Goal: Transaction & Acquisition: Purchase product/service

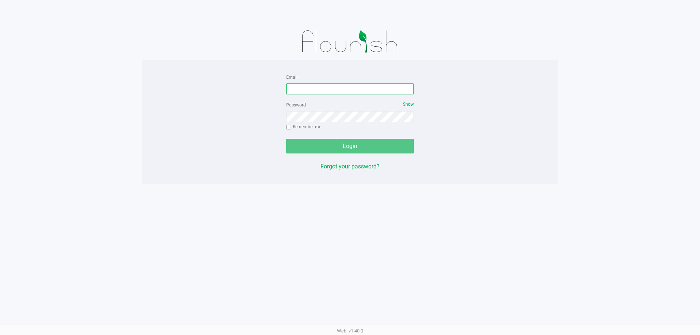
click at [319, 86] on input "Email" at bounding box center [350, 88] width 128 height 11
type input "[EMAIL_ADDRESS][DOMAIN_NAME]"
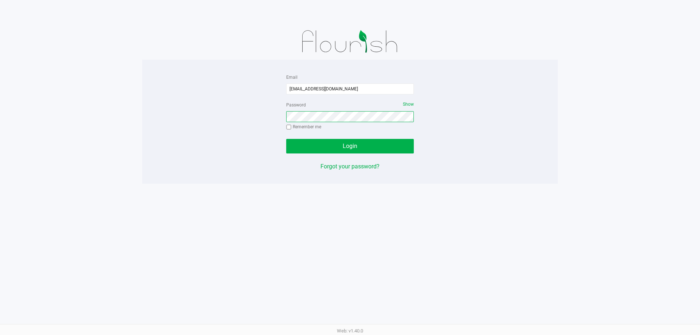
click at [286, 139] on button "Login" at bounding box center [350, 146] width 128 height 15
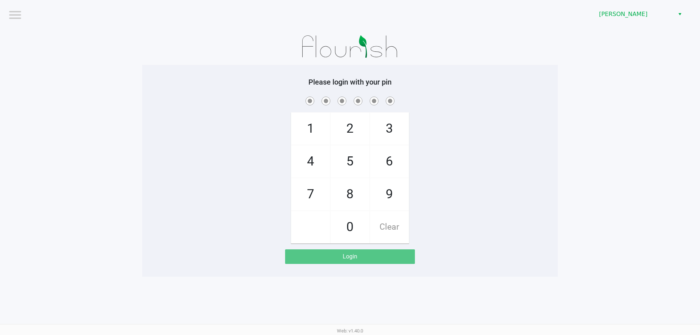
click at [532, 104] on span at bounding box center [350, 100] width 405 height 11
checkbox input "true"
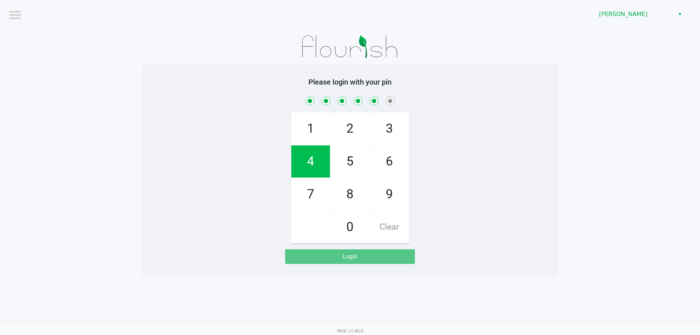
checkbox input "true"
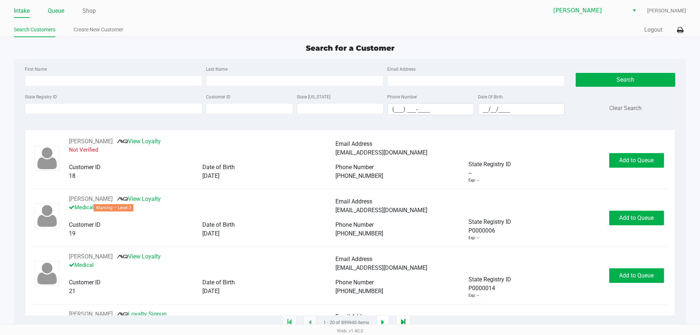
click at [59, 17] on li "Queue" at bounding box center [56, 11] width 16 height 13
click at [57, 12] on link "Queue" at bounding box center [56, 11] width 16 height 10
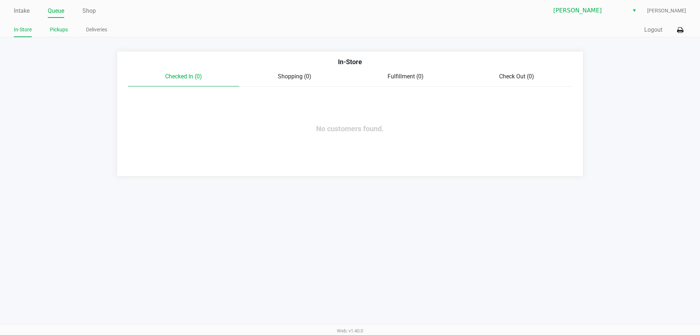
click at [63, 28] on link "Pickups" at bounding box center [59, 29] width 18 height 9
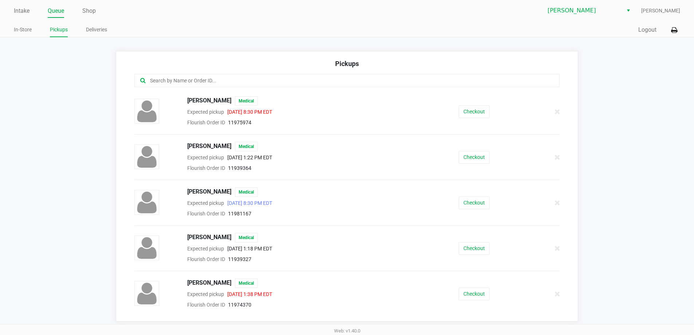
click at [191, 86] on div at bounding box center [348, 80] width 426 height 13
click at [199, 82] on input "text" at bounding box center [335, 81] width 373 height 8
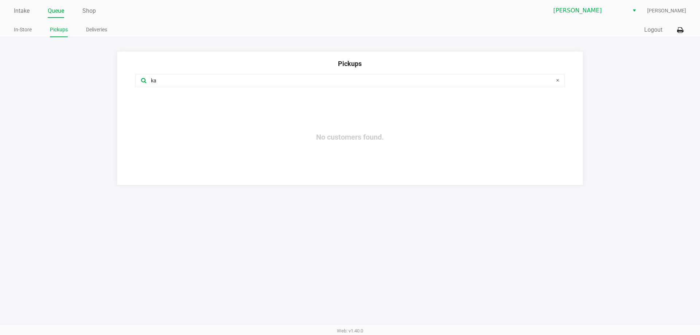
type input "k"
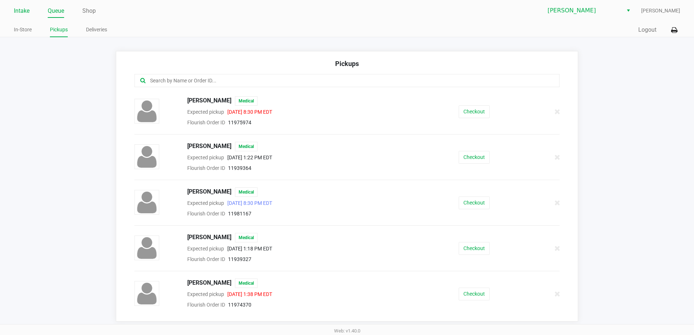
click at [30, 8] on link "Intake" at bounding box center [22, 11] width 16 height 10
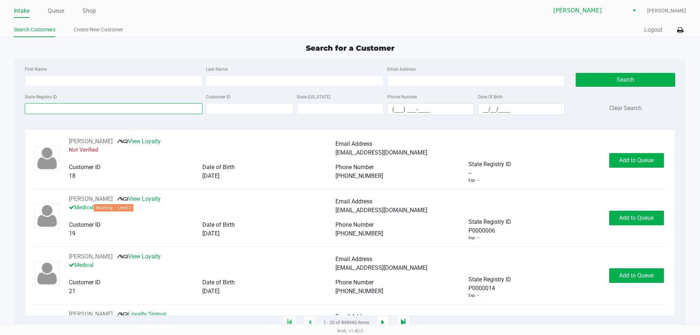
click at [59, 105] on input "State Registry ID" at bounding box center [114, 108] width 178 height 11
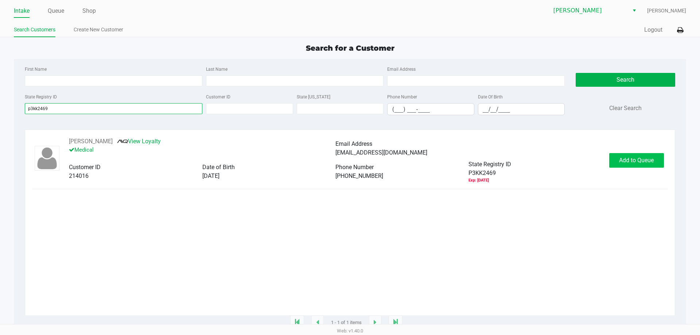
type input "p3kk2469"
click at [637, 164] on span "Add to Queue" at bounding box center [636, 160] width 35 height 7
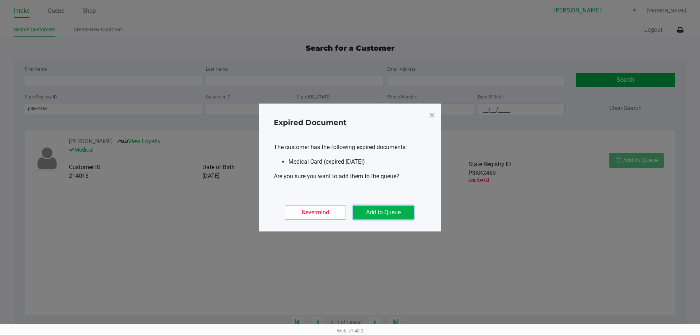
drag, startPoint x: 382, startPoint y: 214, endPoint x: 479, endPoint y: 192, distance: 99.4
click at [384, 214] on button "Add to Queue" at bounding box center [383, 213] width 61 height 14
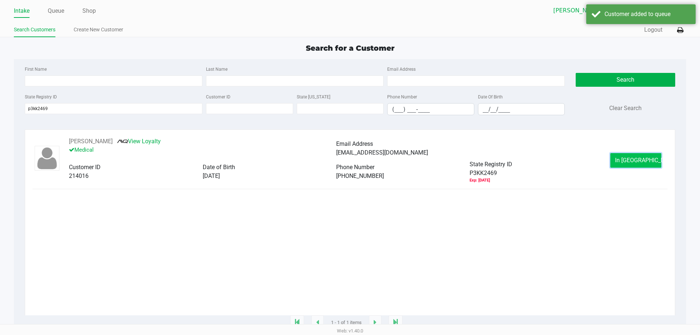
click at [650, 160] on button "In [GEOGRAPHIC_DATA]" at bounding box center [635, 160] width 51 height 15
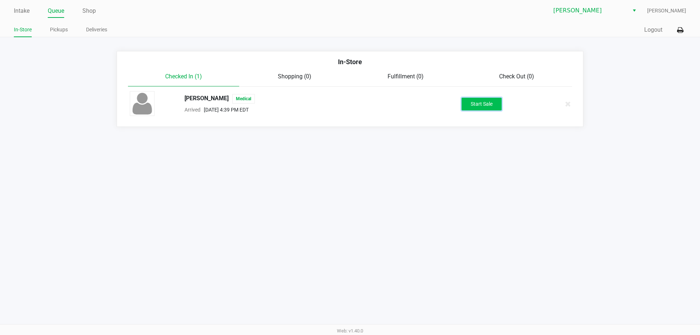
click at [479, 101] on button "Start Sale" at bounding box center [482, 104] width 40 height 13
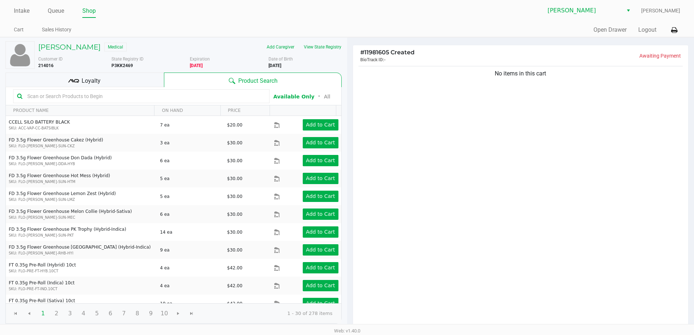
click at [500, 175] on div "No items in this cart" at bounding box center [521, 197] width 336 height 265
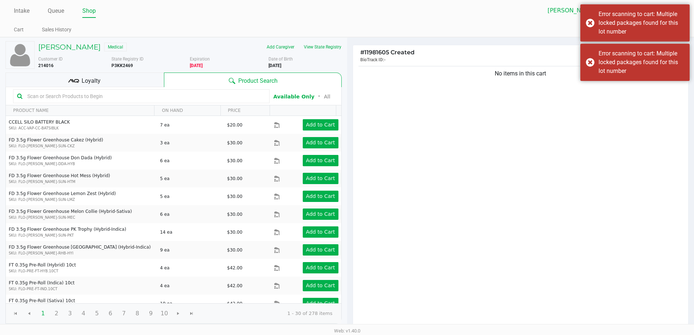
click at [129, 92] on input "text" at bounding box center [144, 96] width 241 height 11
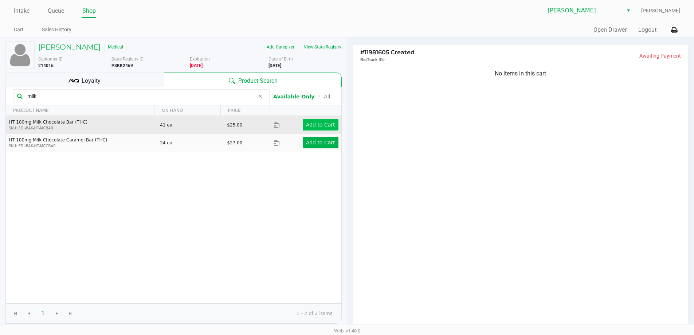
type input "milk"
click at [306, 123] on app-button-loader "Add to Cart" at bounding box center [320, 125] width 29 height 6
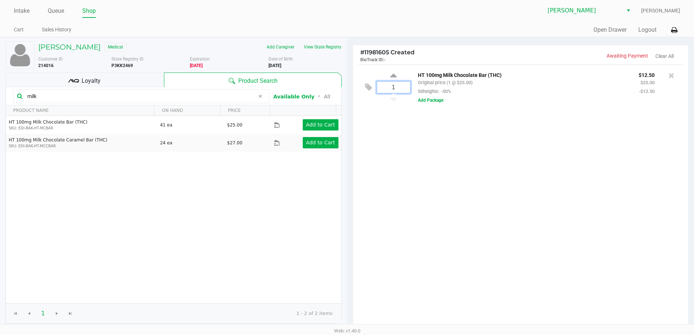
click at [405, 86] on input "1" at bounding box center [393, 87] width 33 height 11
type input "2"
click at [511, 214] on div "[PERSON_NAME] Medical Add Caregiver View State Registry Customer ID 214016 Stat…" at bounding box center [347, 223] width 694 height 373
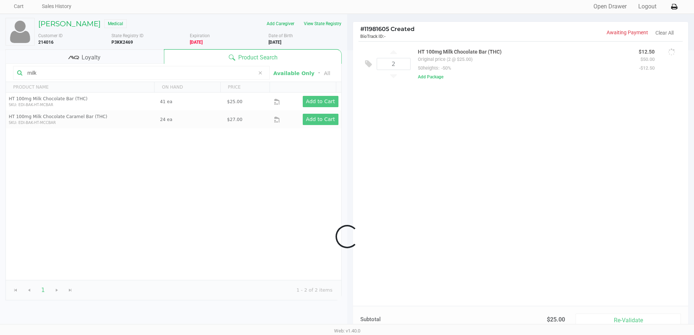
scroll to position [36, 0]
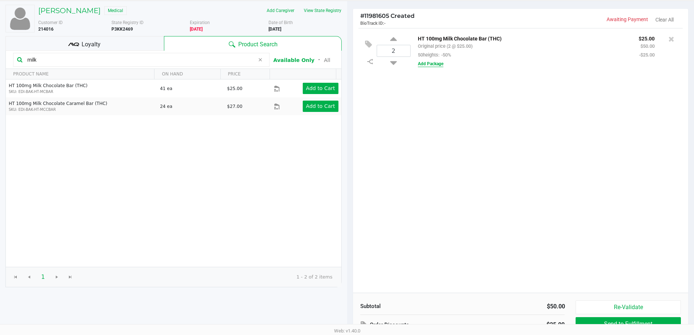
click at [434, 67] on button "Add Package" at bounding box center [431, 64] width 26 height 7
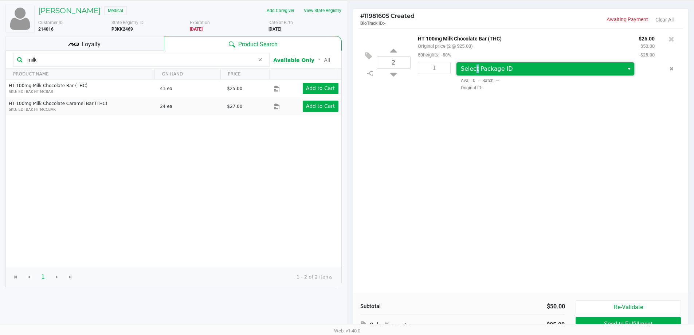
click at [477, 74] on span "Select Package ID" at bounding box center [541, 68] width 168 height 13
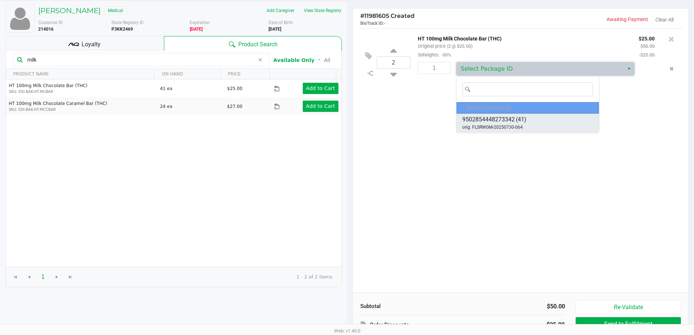
click at [510, 122] on span "9502854448273342" at bounding box center [489, 119] width 52 height 9
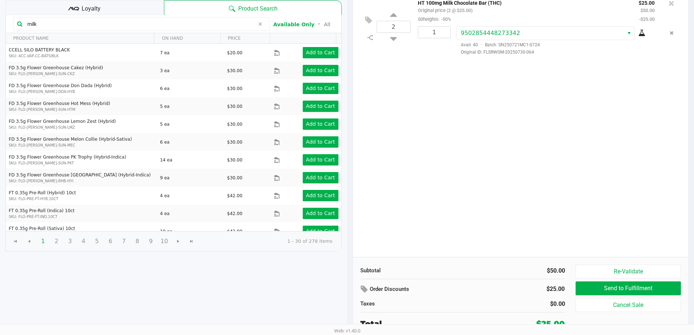
scroll to position [75, 0]
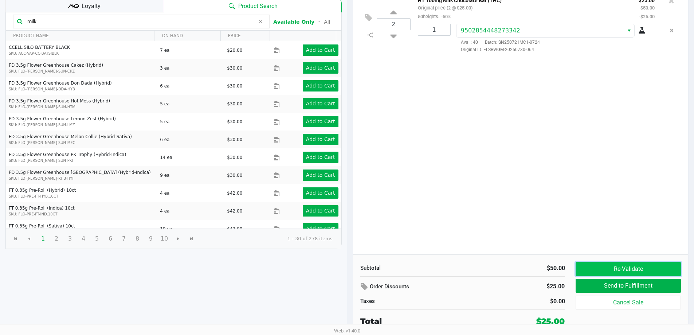
click at [648, 265] on button "Re-Validate" at bounding box center [628, 269] width 105 height 14
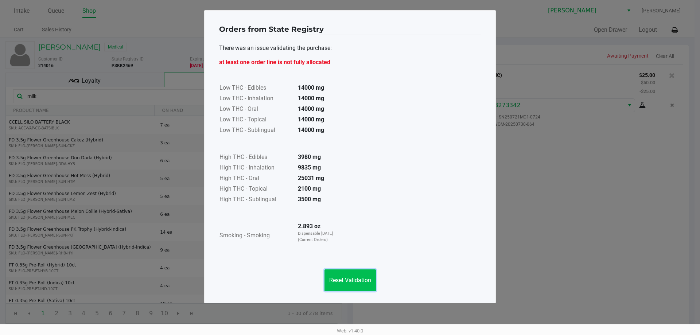
click at [358, 279] on span "Reset Validation" at bounding box center [350, 280] width 42 height 7
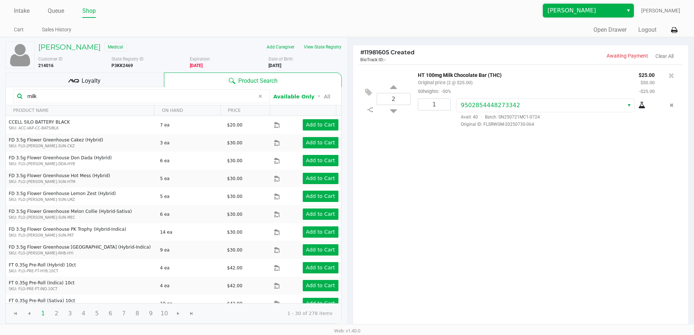
click at [610, 7] on span "[PERSON_NAME]" at bounding box center [583, 10] width 71 height 9
click at [643, 141] on div "2 HT 100mg Milk Chocolate Bar (THC) Original price (2 @ $25.00) 50heights: -50%…" at bounding box center [521, 197] width 336 height 265
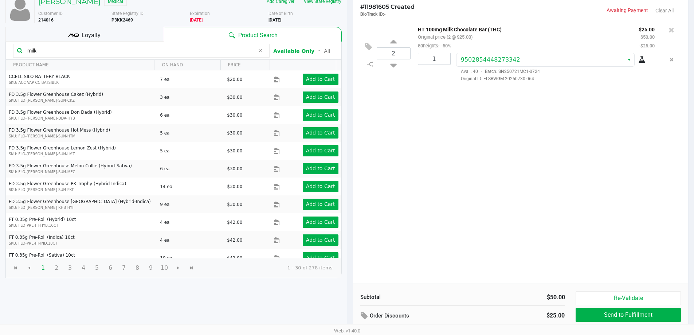
scroll to position [75, 0]
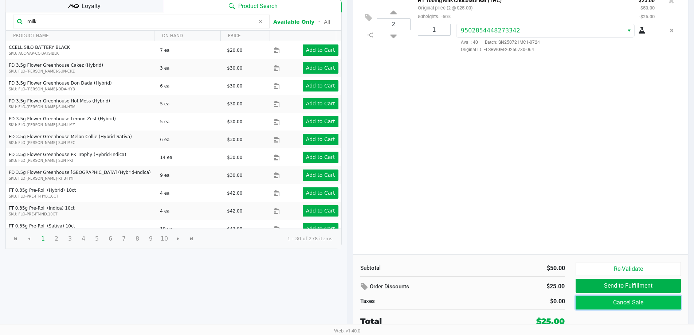
click at [625, 304] on button "Cancel Sale" at bounding box center [628, 303] width 105 height 14
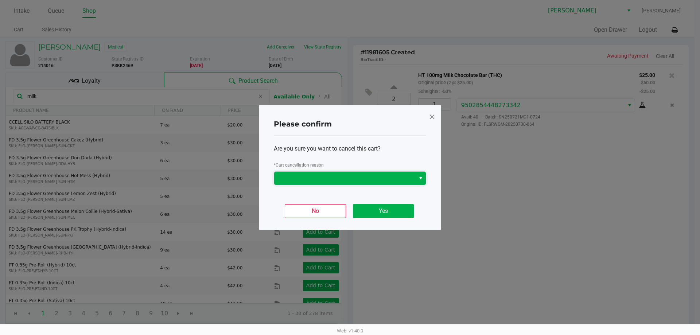
click at [390, 176] on span at bounding box center [345, 178] width 132 height 9
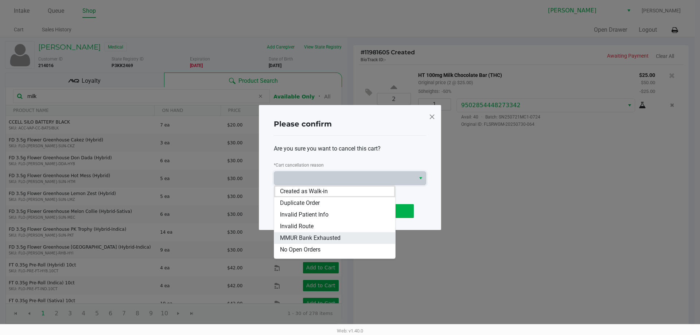
scroll to position [44, 0]
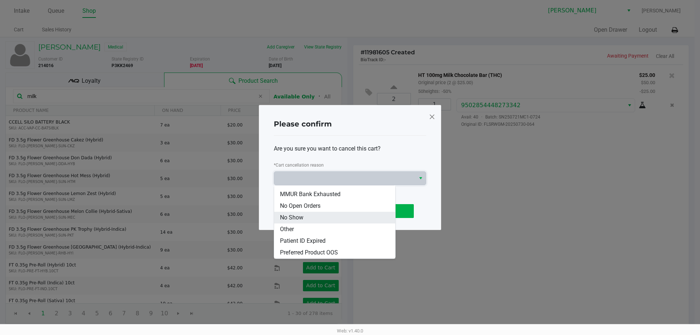
click at [343, 217] on li "No Show" at bounding box center [334, 218] width 121 height 12
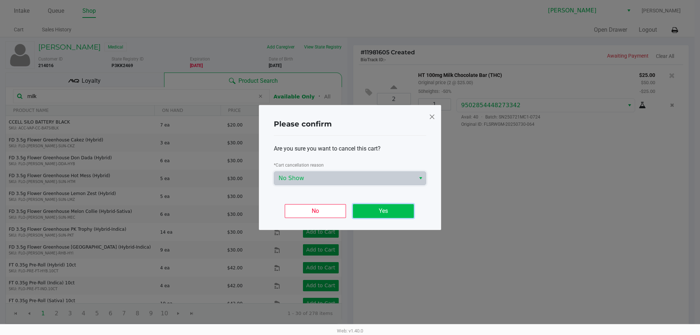
click at [385, 217] on button "Yes" at bounding box center [383, 211] width 61 height 14
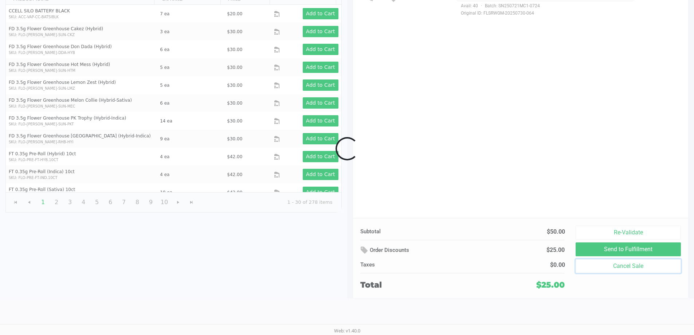
scroll to position [75, 0]
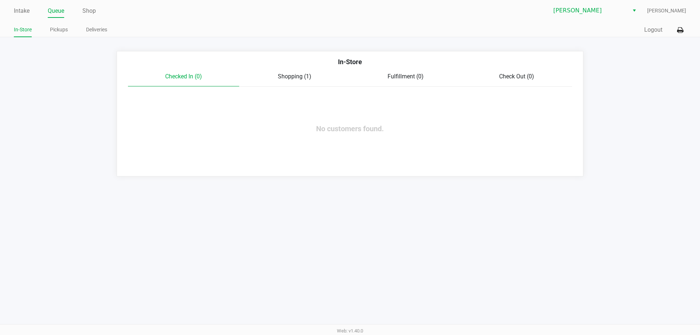
click at [600, 2] on div "Intake Queue Shop [PERSON_NAME] [PERSON_NAME] In-Store Pickups Deliveries Quick…" at bounding box center [350, 18] width 700 height 37
click at [614, 10] on span "[PERSON_NAME]" at bounding box center [588, 10] width 71 height 9
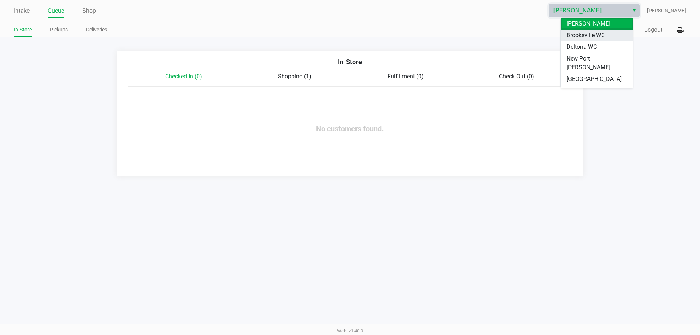
click at [604, 30] on li "Brooksville WC" at bounding box center [597, 36] width 72 height 12
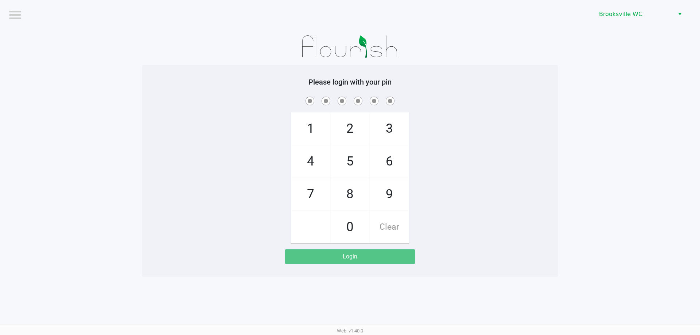
click at [445, 30] on div at bounding box center [350, 46] width 416 height 36
checkbox input "true"
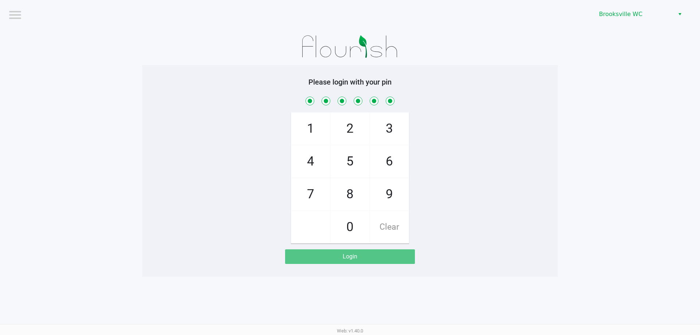
checkbox input "true"
checkbox input "false"
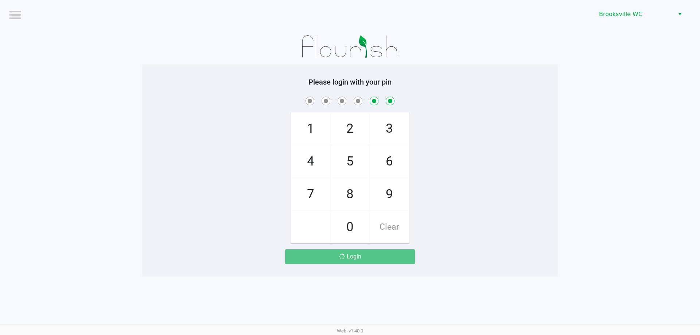
checkbox input "false"
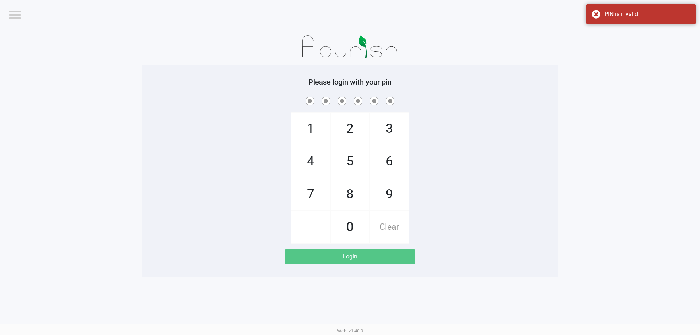
checkbox input "true"
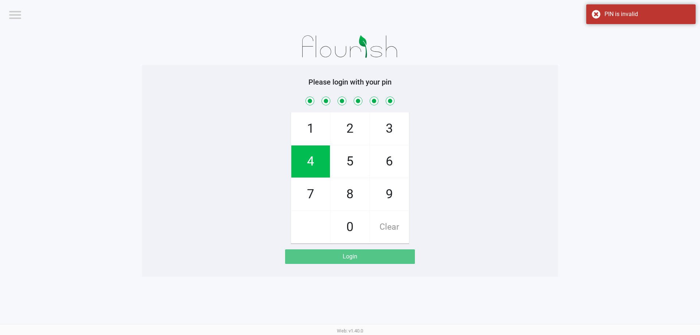
checkbox input "true"
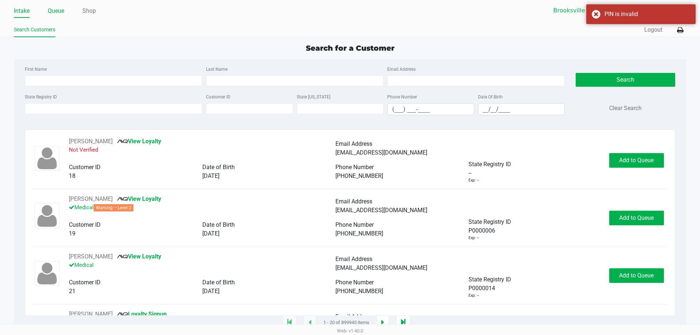
click at [53, 15] on link "Queue" at bounding box center [56, 11] width 16 height 10
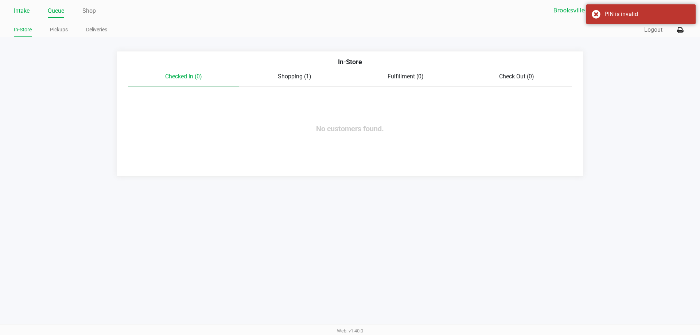
click at [17, 12] on link "Intake" at bounding box center [22, 11] width 16 height 10
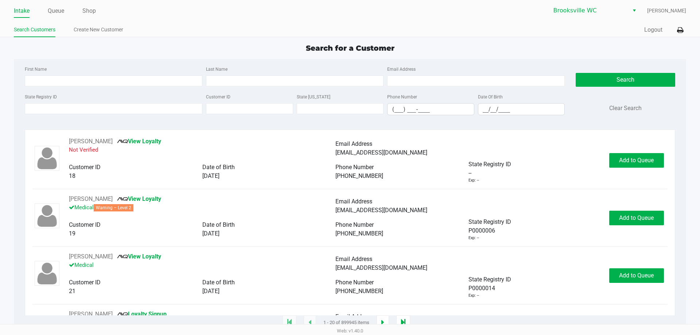
click at [68, 115] on div "State Registry ID" at bounding box center [113, 103] width 181 height 23
click at [64, 109] on input "State Registry ID" at bounding box center [114, 108] width 178 height 11
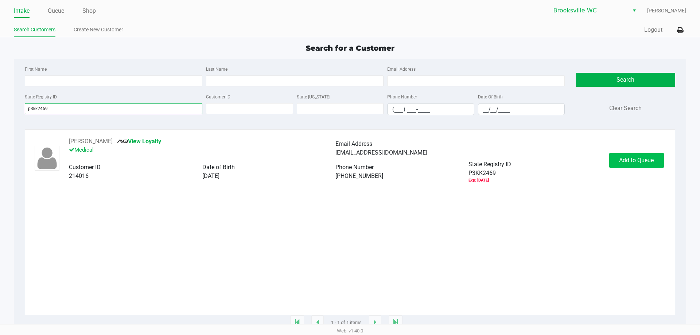
type input "p3kk2469"
click at [651, 164] on span "Add to Queue" at bounding box center [636, 160] width 35 height 7
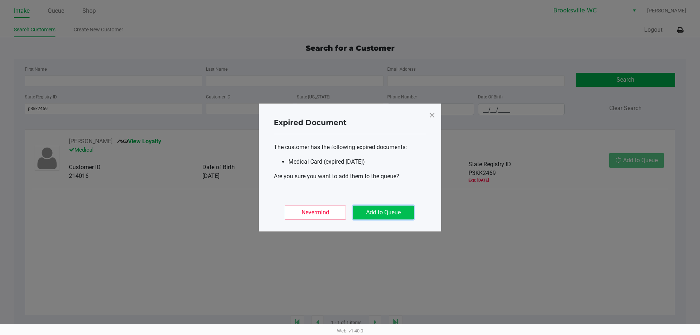
click at [371, 219] on button "Add to Queue" at bounding box center [383, 213] width 61 height 14
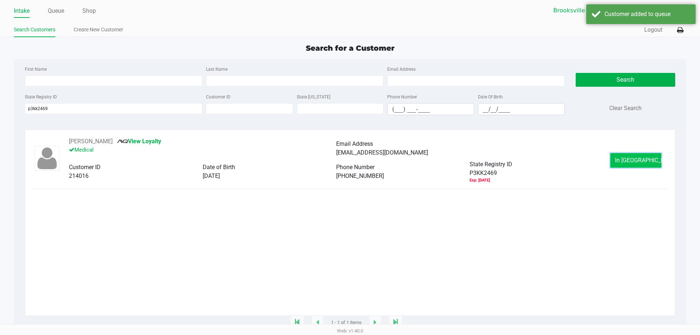
click at [633, 159] on span "In [GEOGRAPHIC_DATA]" at bounding box center [645, 160] width 61 height 7
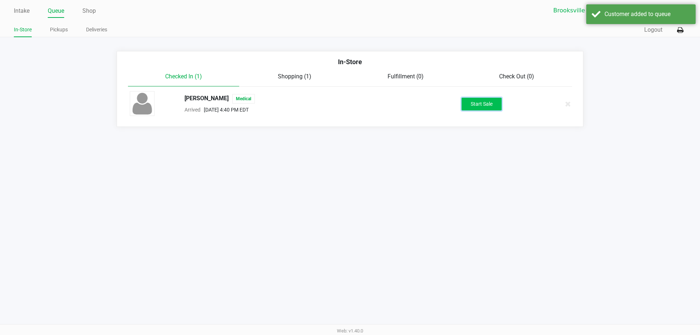
click at [484, 101] on button "Start Sale" at bounding box center [482, 104] width 40 height 13
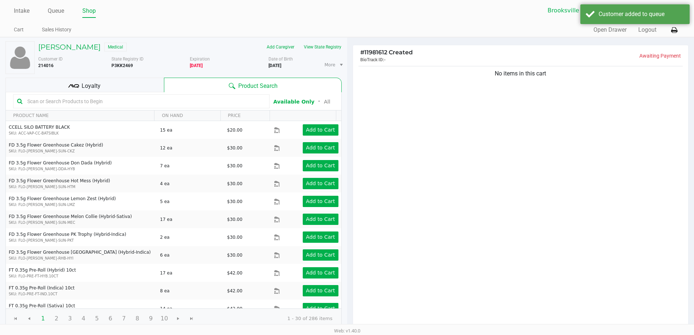
click at [138, 81] on div "Loyalty" at bounding box center [84, 85] width 159 height 15
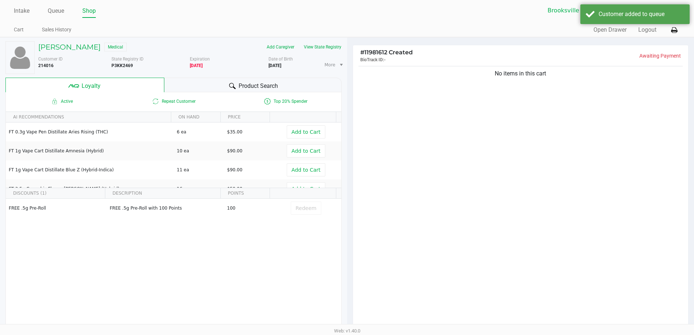
click at [234, 91] on div "Product Search" at bounding box center [253, 85] width 178 height 15
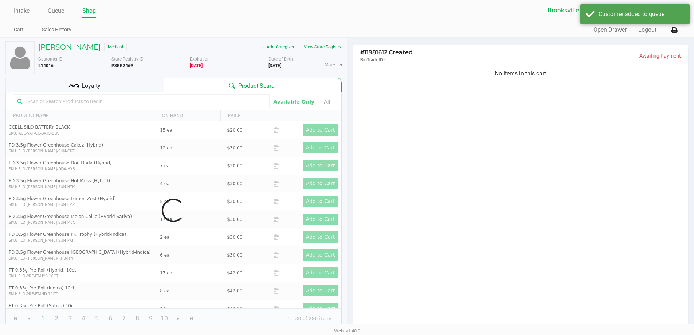
click at [468, 157] on div "No items in this cart" at bounding box center [521, 197] width 336 height 265
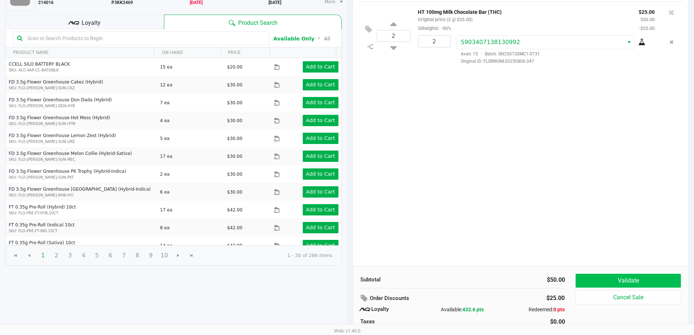
scroll to position [83, 0]
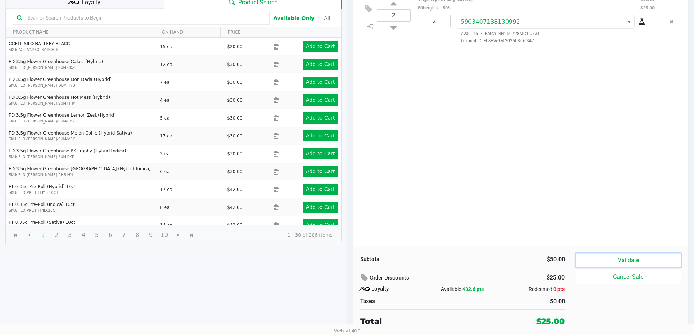
click at [614, 257] on button "Validate" at bounding box center [628, 260] width 105 height 14
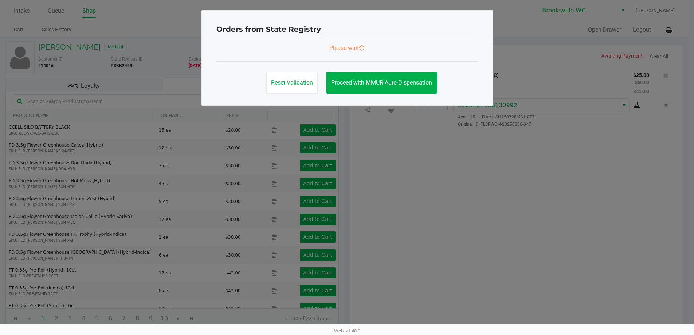
scroll to position [0, 0]
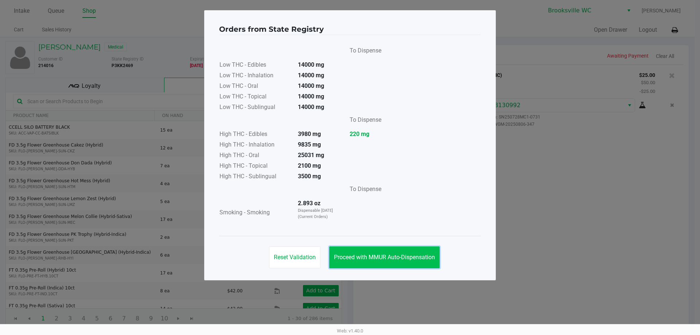
click at [386, 260] on span "Proceed with MMUR Auto-Dispensation" at bounding box center [384, 257] width 101 height 7
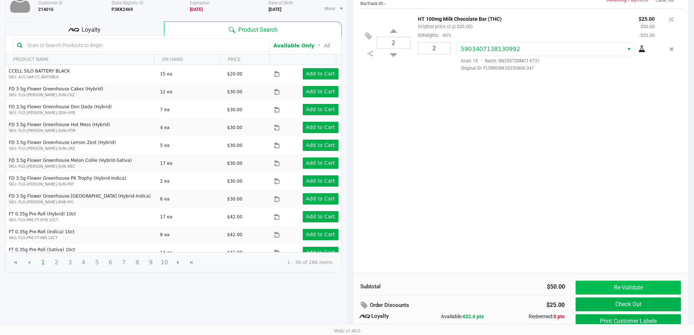
scroll to position [83, 0]
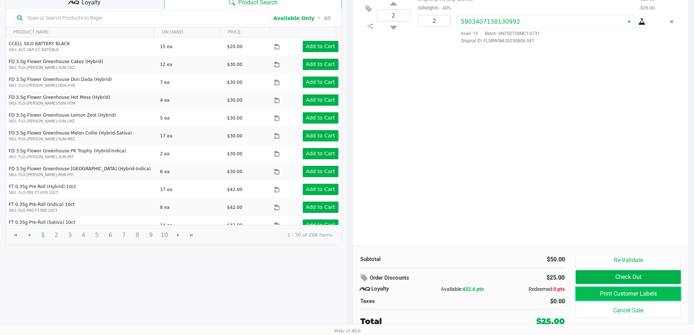
click at [601, 297] on button "Print Customer Labels" at bounding box center [628, 294] width 105 height 14
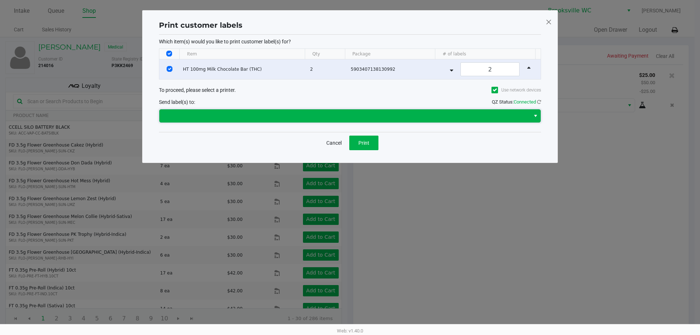
click at [366, 116] on span at bounding box center [345, 116] width 362 height 9
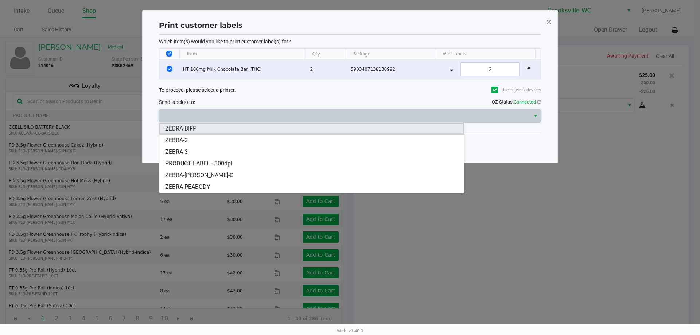
click at [218, 125] on li "ZEBRA-BIFF" at bounding box center [311, 129] width 305 height 12
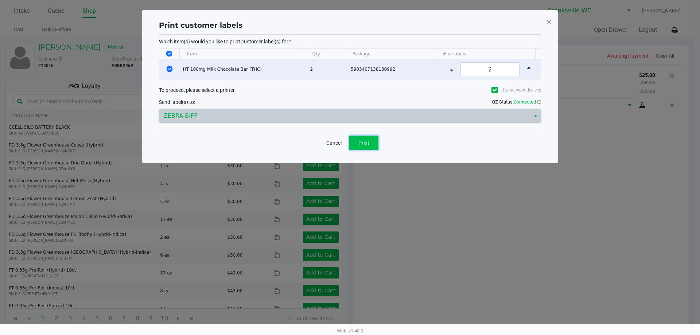
click at [371, 143] on button "Print" at bounding box center [363, 143] width 29 height 15
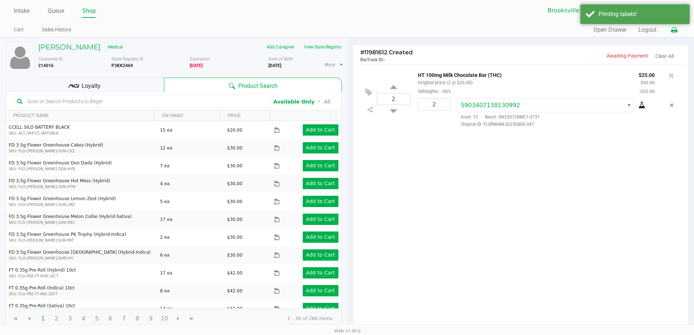
click at [673, 34] on button at bounding box center [675, 29] width 12 height 13
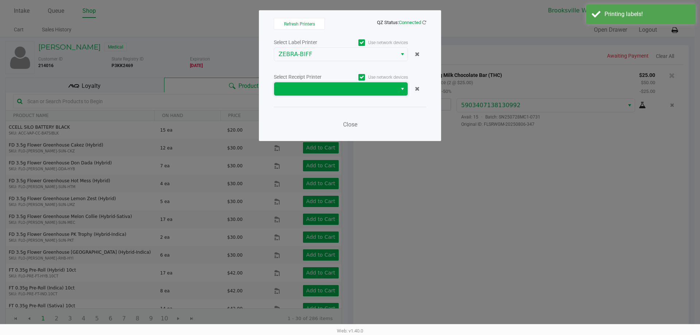
click at [344, 84] on span at bounding box center [335, 88] width 123 height 13
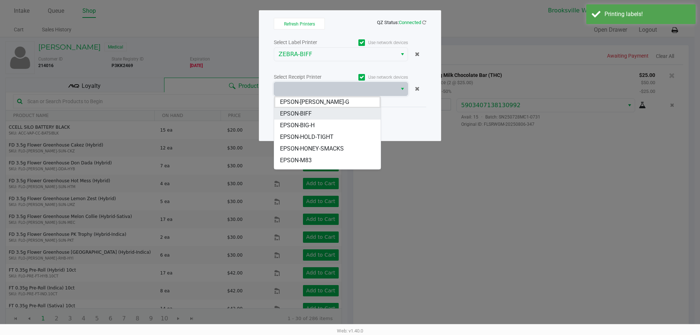
click at [314, 113] on li "EPSON-BIFF" at bounding box center [327, 114] width 106 height 12
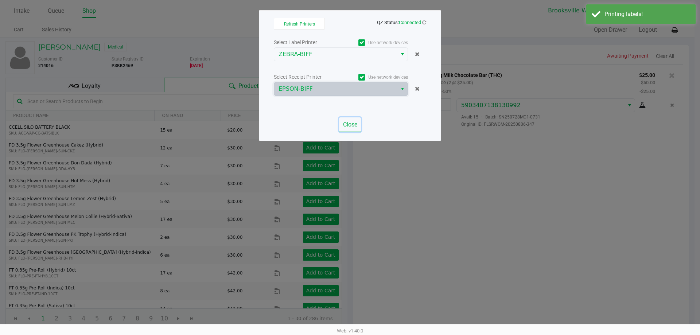
click at [350, 121] on span "Close" at bounding box center [350, 124] width 14 height 7
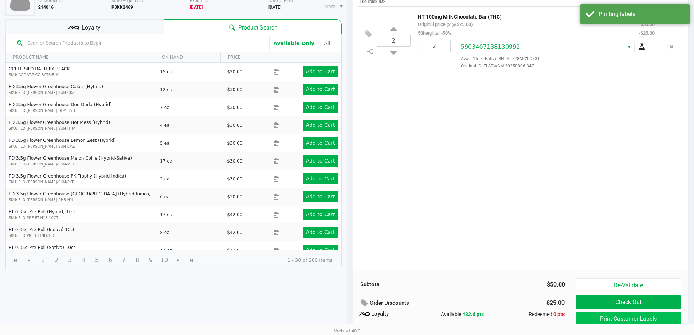
scroll to position [83, 0]
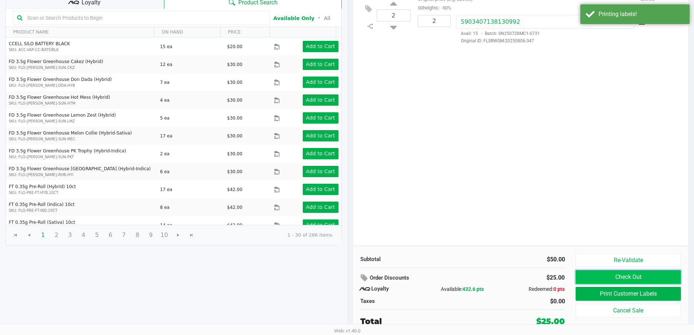
click at [627, 279] on button "Check Out" at bounding box center [628, 277] width 105 height 14
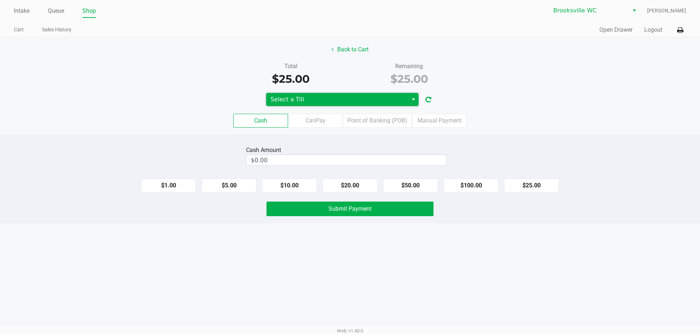
drag, startPoint x: 341, startPoint y: 101, endPoint x: 334, endPoint y: 106, distance: 8.6
click at [341, 101] on span "Select a Till" at bounding box center [337, 99] width 133 height 9
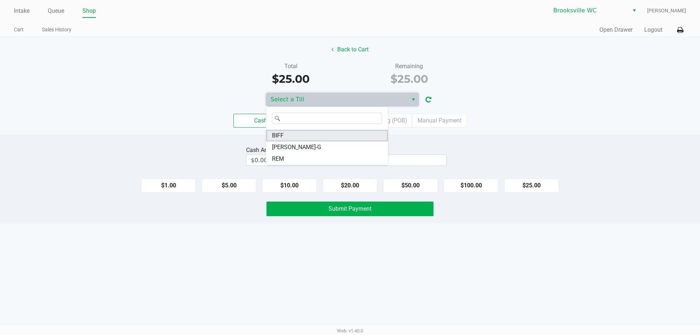
click at [291, 133] on li "BIFF" at bounding box center [327, 136] width 122 height 12
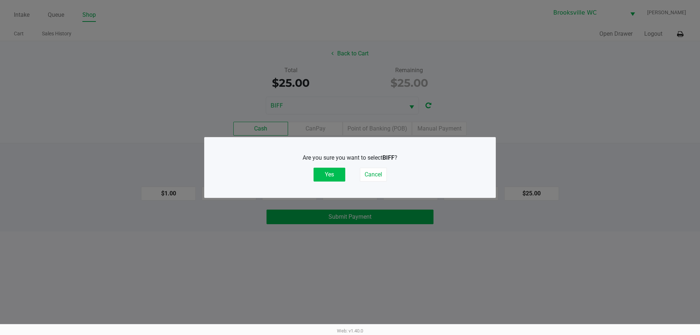
click at [324, 177] on button "Yes" at bounding box center [330, 175] width 32 height 14
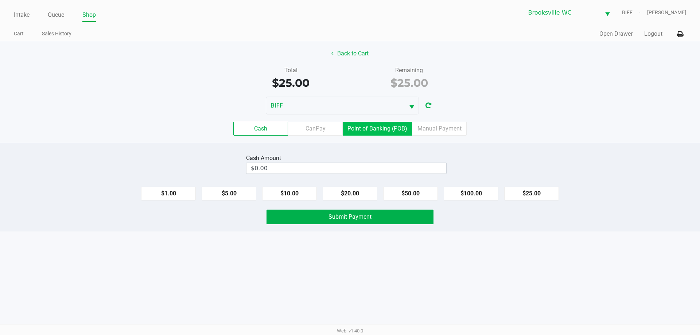
click at [369, 131] on label "Point of Banking (POB)" at bounding box center [377, 129] width 69 height 14
click at [0, 0] on 7 "Point of Banking (POB)" at bounding box center [0, 0] width 0 height 0
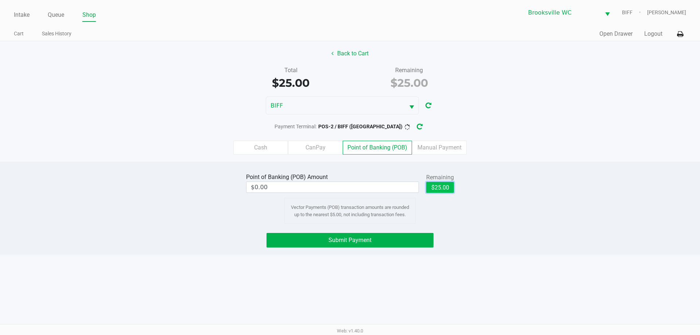
click at [441, 188] on button "$25.00" at bounding box center [440, 187] width 28 height 11
type input "$25.00"
click at [400, 238] on button "Submit Payment" at bounding box center [349, 240] width 167 height 15
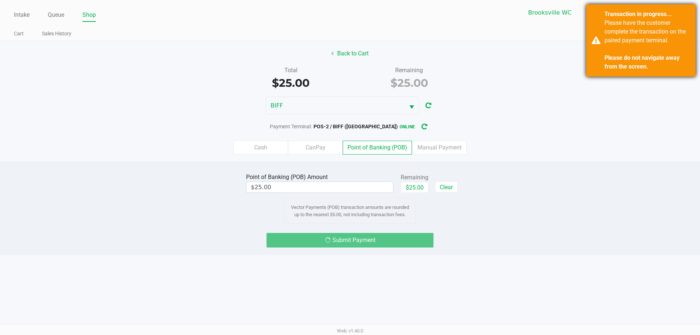
click at [614, 55] on strong "Please do not navigate away from the screen." at bounding box center [641, 62] width 75 height 16
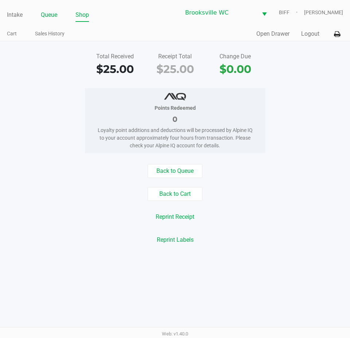
click at [55, 9] on li "Queue" at bounding box center [49, 15] width 16 height 13
click at [52, 13] on link "Queue" at bounding box center [49, 15] width 16 height 10
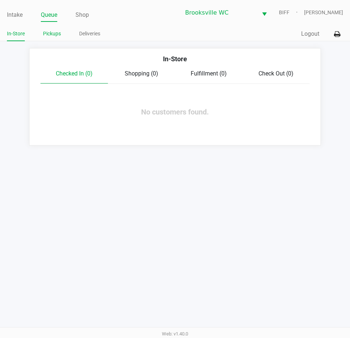
click at [53, 33] on link "Pickups" at bounding box center [52, 33] width 18 height 9
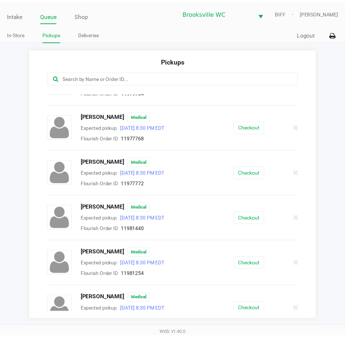
scroll to position [73, 0]
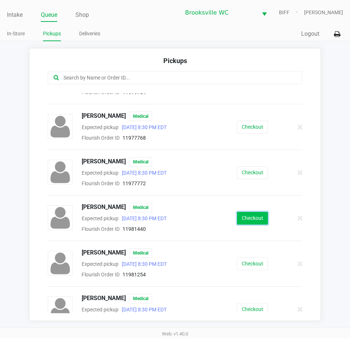
click at [254, 223] on button "Checkout" at bounding box center [252, 218] width 31 height 13
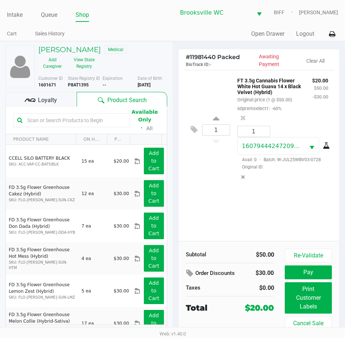
click at [68, 99] on div "Loyalty" at bounding box center [40, 99] width 71 height 15
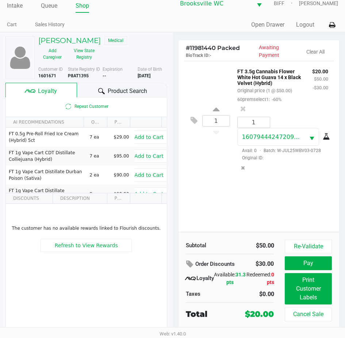
scroll to position [12, 0]
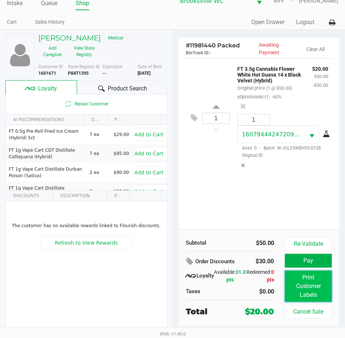
click at [308, 283] on button "Print Customer Labels" at bounding box center [307, 286] width 47 height 31
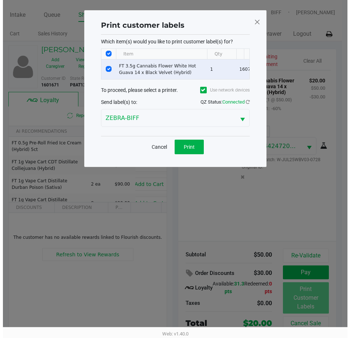
scroll to position [0, 0]
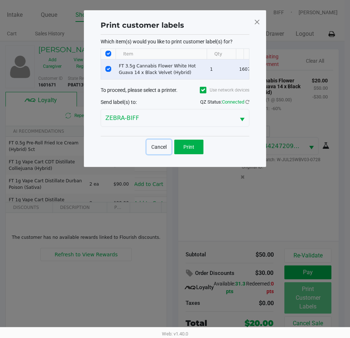
click at [160, 153] on button "Cancel" at bounding box center [159, 147] width 25 height 15
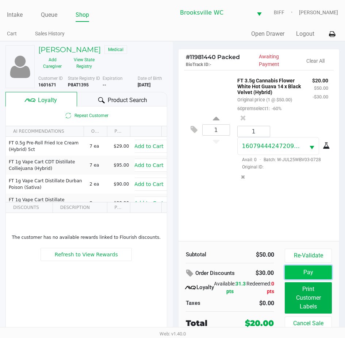
click at [304, 270] on button "Pay" at bounding box center [307, 272] width 47 height 14
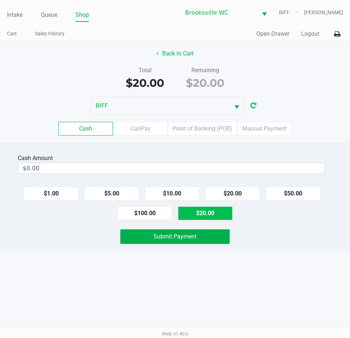
click at [215, 209] on button "$20.00" at bounding box center [205, 213] width 55 height 14
type input "$20.00"
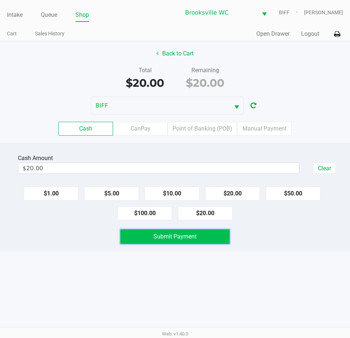
click at [183, 233] on span "Submit Payment" at bounding box center [174, 236] width 43 height 7
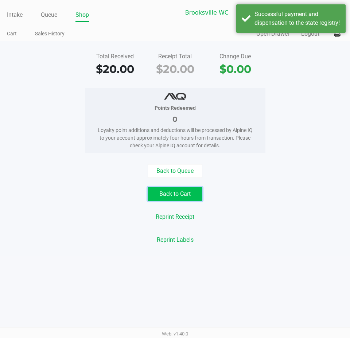
click at [192, 194] on button "Back to Cart" at bounding box center [175, 194] width 55 height 14
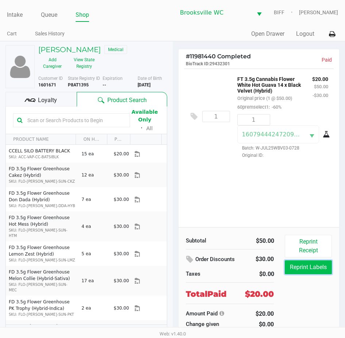
click at [314, 264] on button "Reprint Labels" at bounding box center [307, 267] width 47 height 14
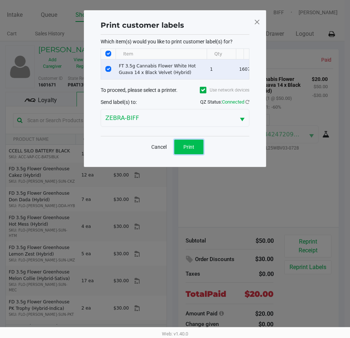
click at [189, 154] on button "Print" at bounding box center [188, 147] width 29 height 15
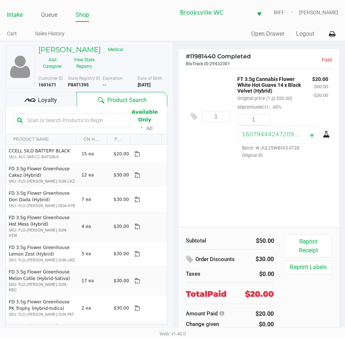
click at [8, 16] on link "Intake" at bounding box center [15, 15] width 16 height 10
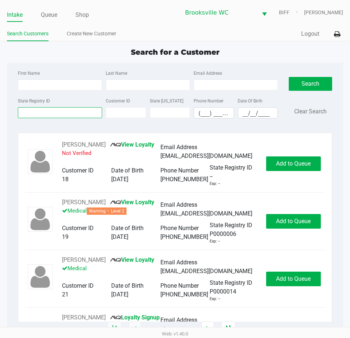
click at [58, 108] on input "State Registry ID" at bounding box center [60, 112] width 84 height 11
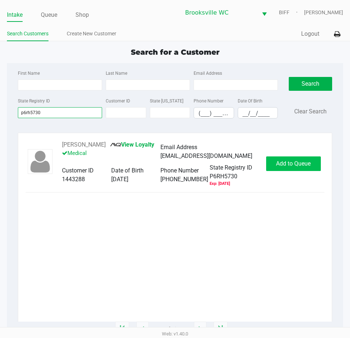
type input "p6rh5730"
click at [293, 167] on span "Add to Queue" at bounding box center [293, 163] width 35 height 7
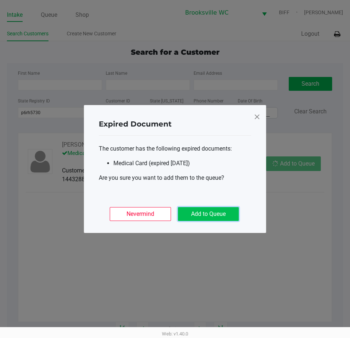
click at [229, 215] on button "Add to Queue" at bounding box center [208, 214] width 61 height 14
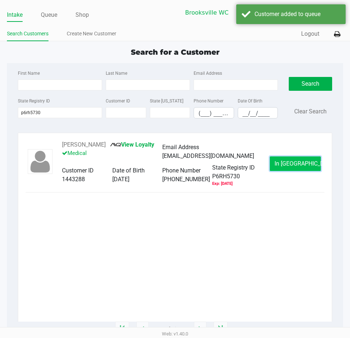
click at [308, 167] on button "In [GEOGRAPHIC_DATA]" at bounding box center [295, 163] width 51 height 15
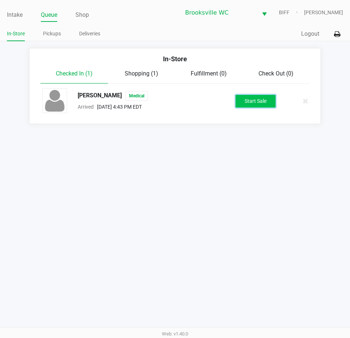
click at [269, 104] on button "Start Sale" at bounding box center [256, 101] width 40 height 13
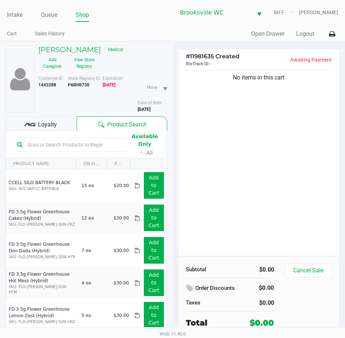
click at [290, 179] on div "No items in this cart" at bounding box center [258, 162] width 161 height 187
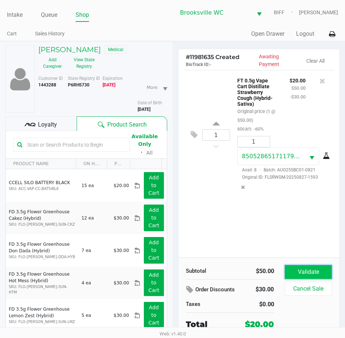
click at [316, 276] on button "Validate" at bounding box center [307, 272] width 47 height 14
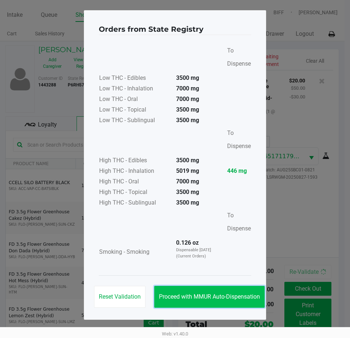
click at [216, 292] on button "Proceed with MMUR Auto-Dispensation" at bounding box center [209, 297] width 110 height 22
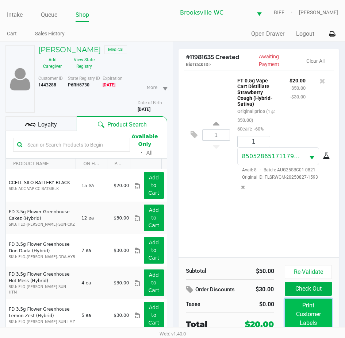
click at [304, 301] on button "Print Customer Labels" at bounding box center [307, 314] width 47 height 31
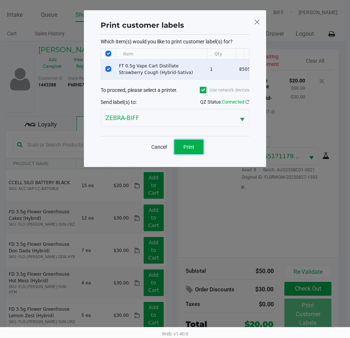
click at [192, 150] on span "Print" at bounding box center [188, 147] width 11 height 6
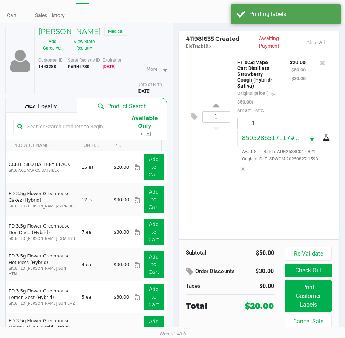
scroll to position [36, 0]
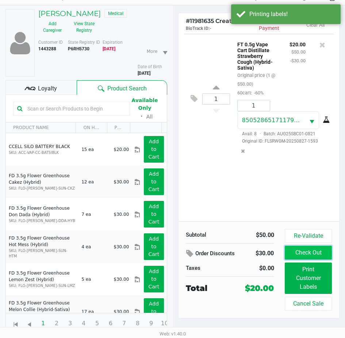
click at [318, 254] on button "Check Out" at bounding box center [307, 253] width 47 height 14
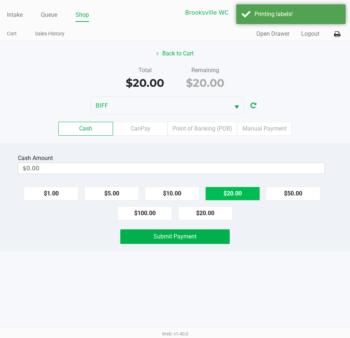
click at [231, 200] on button "$20.00" at bounding box center [232, 194] width 55 height 14
type input "$20.00"
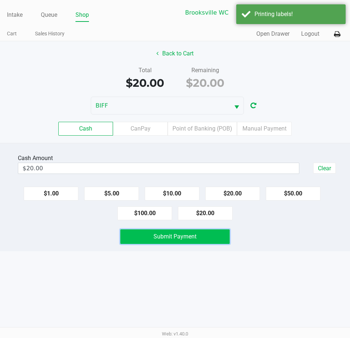
click at [220, 234] on button "Submit Payment" at bounding box center [174, 236] width 109 height 15
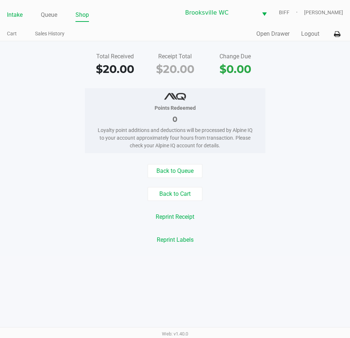
click at [13, 17] on link "Intake" at bounding box center [15, 15] width 16 height 10
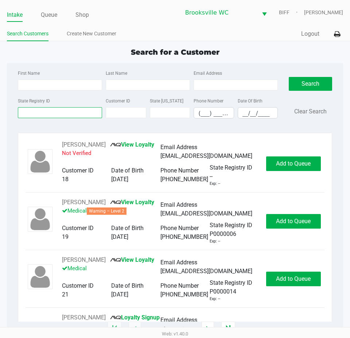
click at [57, 114] on input "State Registry ID" at bounding box center [60, 112] width 84 height 11
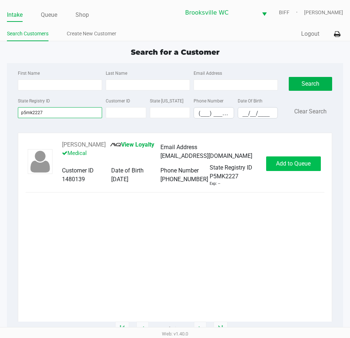
type input "p5mk2227"
click at [287, 163] on span "Add to Queue" at bounding box center [293, 163] width 35 height 7
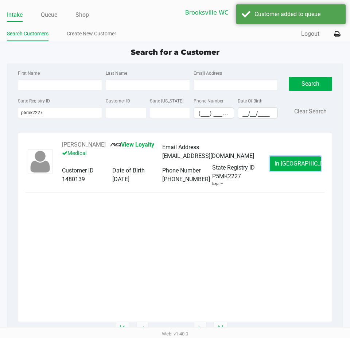
click at [286, 164] on span "In [GEOGRAPHIC_DATA]" at bounding box center [305, 163] width 61 height 7
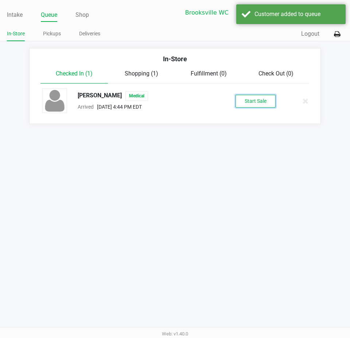
click at [265, 100] on button "Start Sale" at bounding box center [256, 101] width 40 height 13
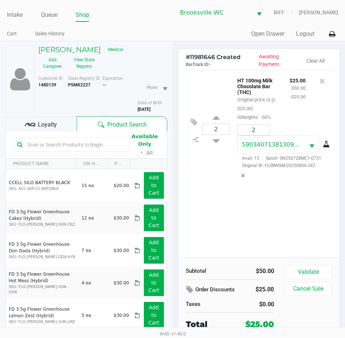
click at [57, 128] on div "Loyalty" at bounding box center [40, 123] width 71 height 15
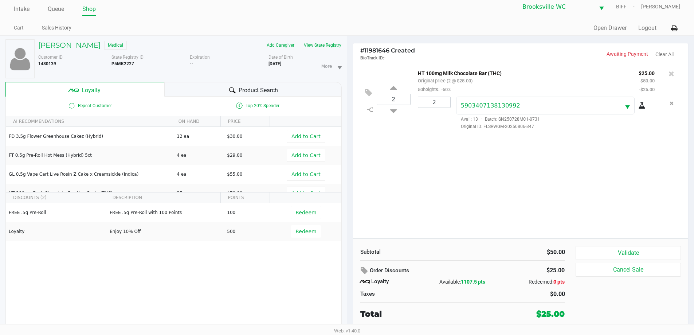
scroll to position [8, 0]
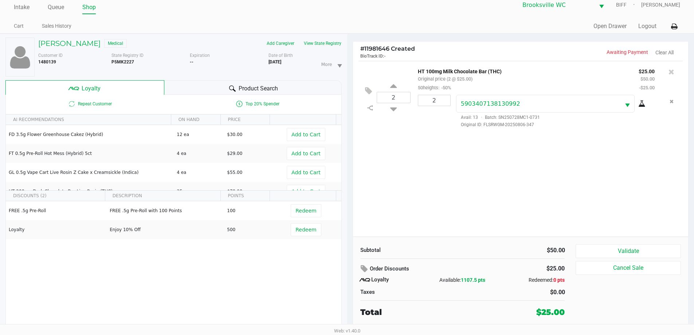
click at [567, 280] on div "Loyalty Available: 1107.5 pts Redeemed: 0 pts" at bounding box center [463, 280] width 216 height 9
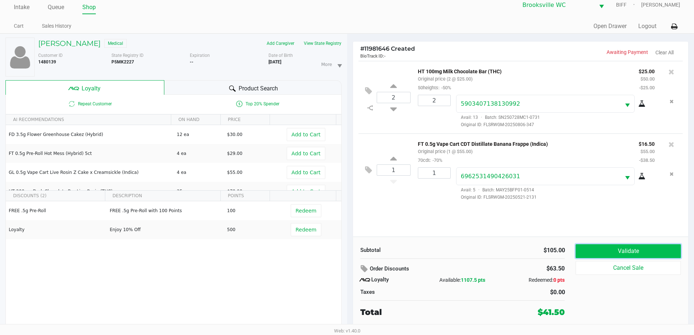
click at [602, 247] on button "Validate" at bounding box center [628, 251] width 105 height 14
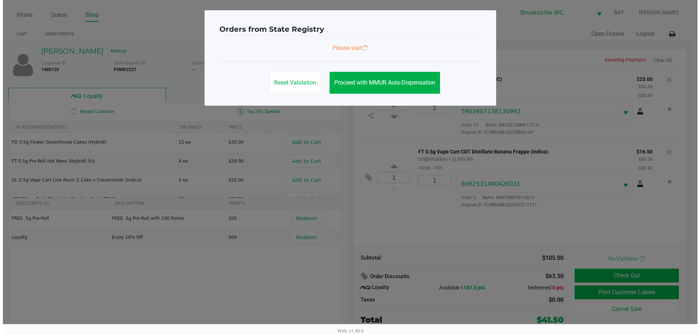
scroll to position [0, 0]
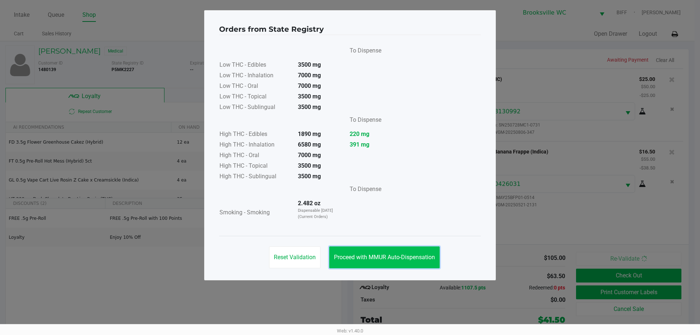
click at [406, 260] on span "Proceed with MMUR Auto-Dispensation" at bounding box center [384, 257] width 101 height 7
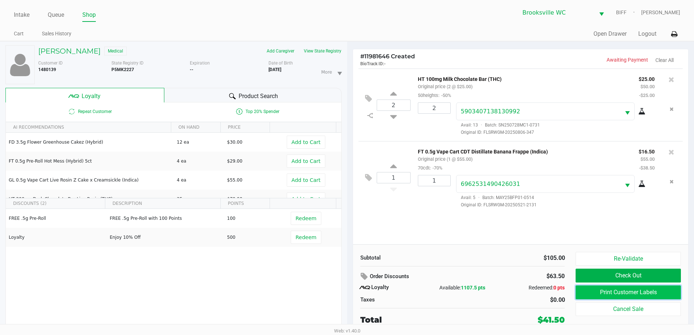
click at [604, 291] on button "Print Customer Labels" at bounding box center [628, 292] width 105 height 14
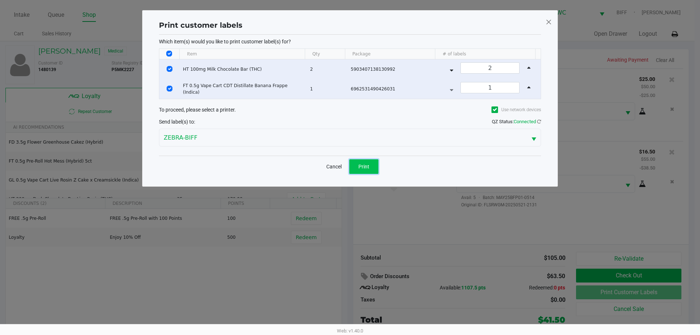
click at [369, 167] on button "Print" at bounding box center [363, 166] width 29 height 15
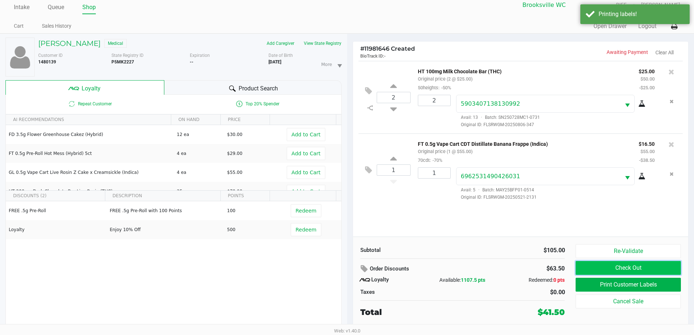
click at [634, 263] on button "Check Out" at bounding box center [628, 268] width 105 height 14
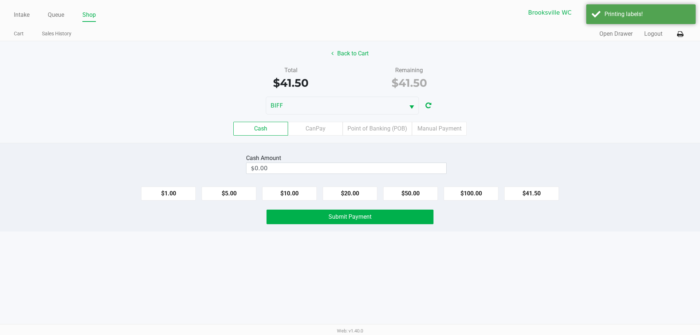
click at [417, 202] on div "Cash Amount $0.00 $1.00 $5.00 $10.00 $20.00 $50.00 $100.00 $41.50 Submit Payment" at bounding box center [350, 187] width 700 height 89
click at [416, 196] on button "$50.00" at bounding box center [410, 194] width 55 height 14
type input "$50.00"
click at [400, 213] on button "Submit Payment" at bounding box center [349, 217] width 167 height 15
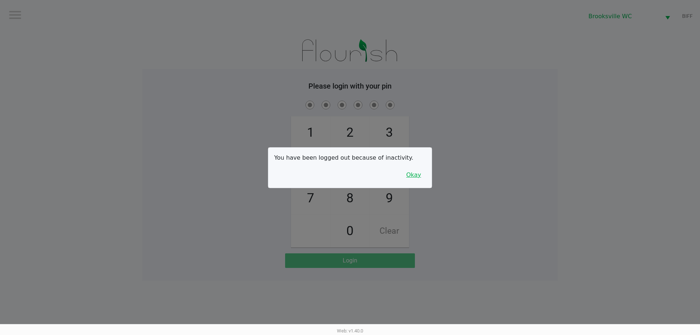
click at [422, 172] on button "Okay" at bounding box center [413, 175] width 24 height 14
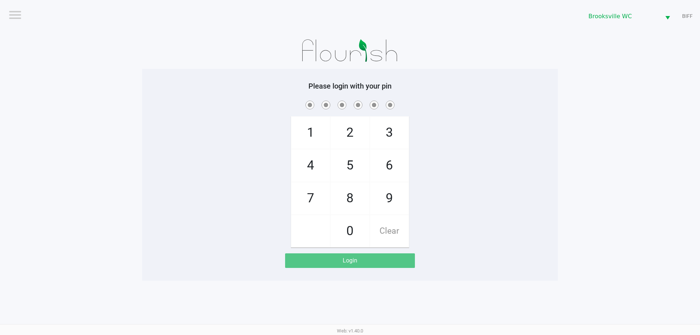
click at [466, 156] on div "1 4 7 2 5 8 0 3 6 9 Clear" at bounding box center [350, 173] width 416 height 148
click at [557, 70] on div "Please login with your pin 1 4 7 2 5 8 0 3 6 9 Clear Login" at bounding box center [350, 175] width 416 height 212
checkbox input "true"
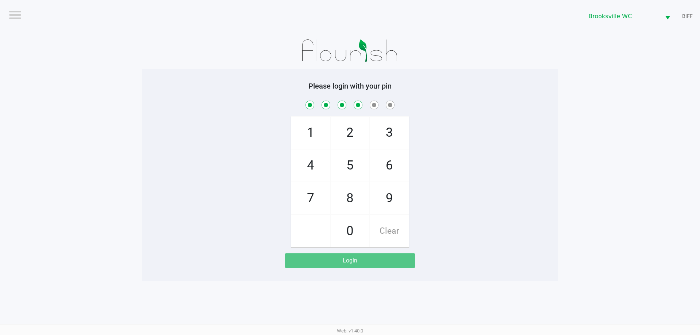
checkbox input "true"
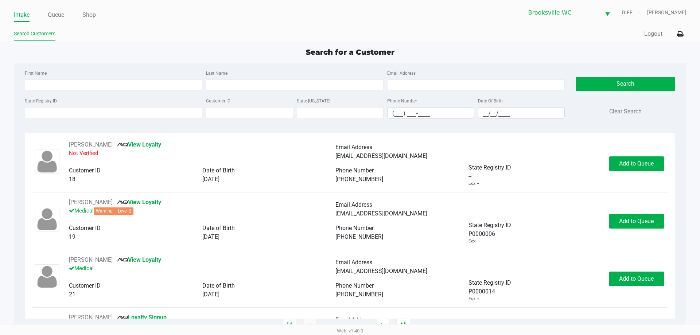
drag, startPoint x: 64, startPoint y: 13, endPoint x: 60, endPoint y: 25, distance: 12.7
click at [63, 16] on link "Queue" at bounding box center [56, 15] width 16 height 10
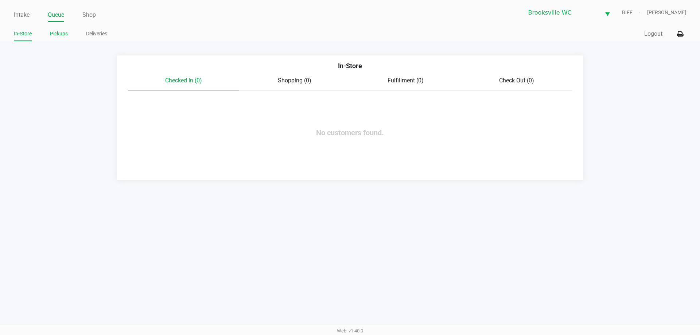
click at [57, 35] on link "Pickups" at bounding box center [59, 33] width 18 height 9
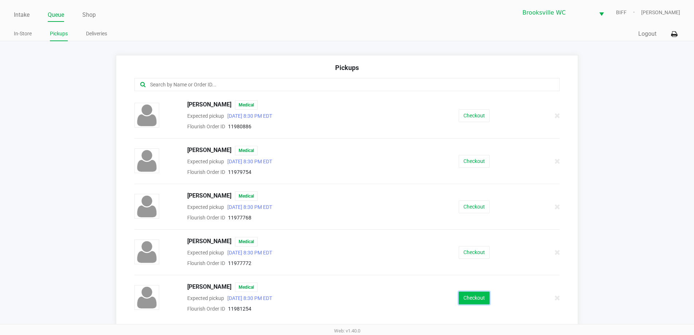
click at [469, 293] on button "Checkout" at bounding box center [474, 298] width 31 height 13
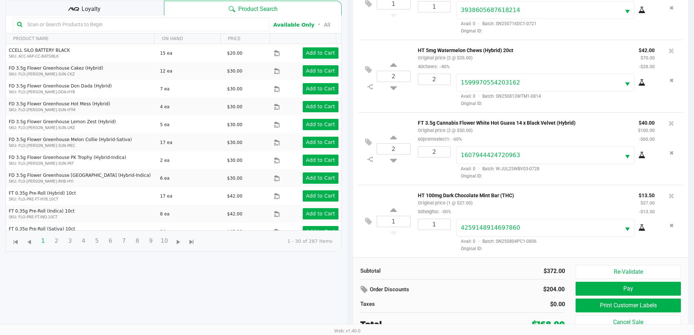
scroll to position [79, 0]
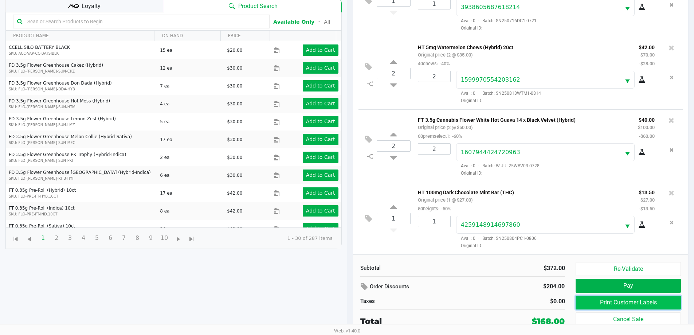
click at [608, 301] on button "Print Customer Labels" at bounding box center [628, 303] width 105 height 14
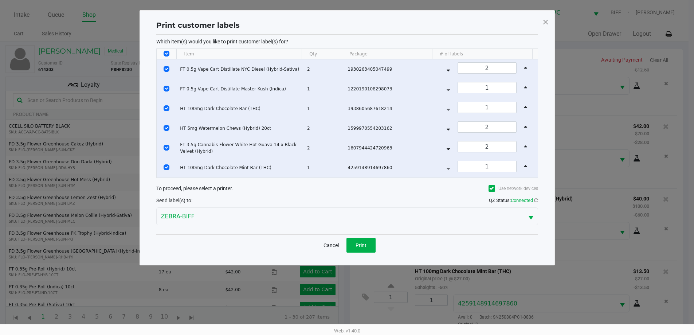
scroll to position [0, 0]
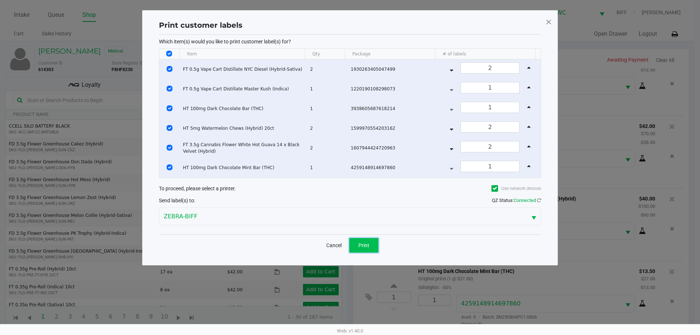
click at [374, 246] on button "Print" at bounding box center [363, 245] width 29 height 15
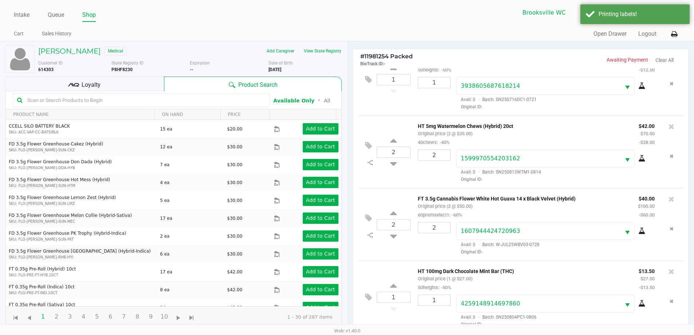
click at [147, 86] on div "Loyalty" at bounding box center [84, 84] width 159 height 15
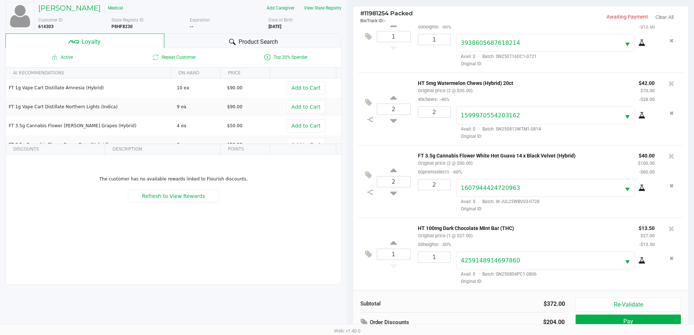
scroll to position [87, 0]
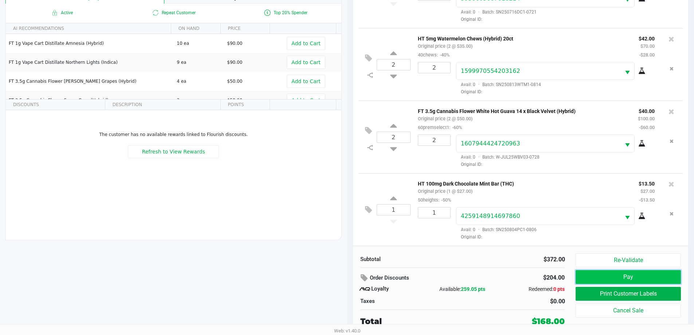
click at [585, 273] on button "Pay" at bounding box center [628, 277] width 105 height 14
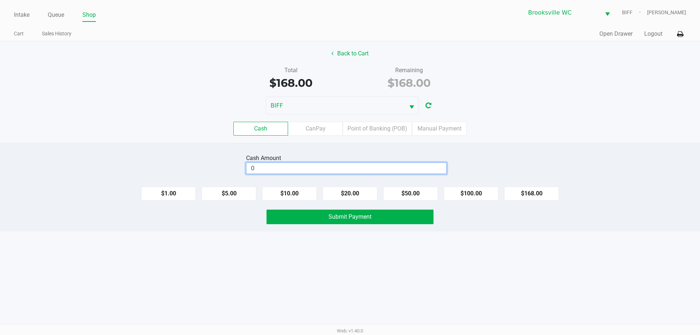
click at [420, 167] on input "0" at bounding box center [346, 168] width 200 height 11
type input "$170.00"
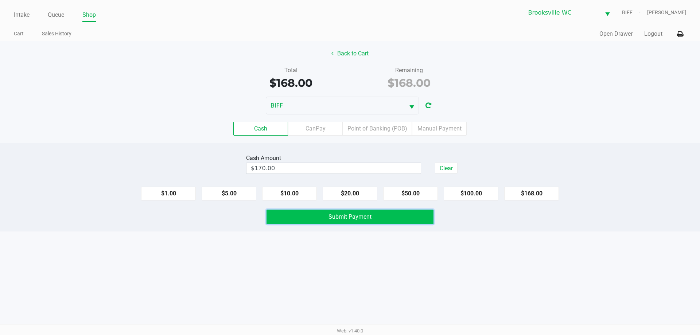
click at [326, 218] on button "Submit Payment" at bounding box center [349, 217] width 167 height 15
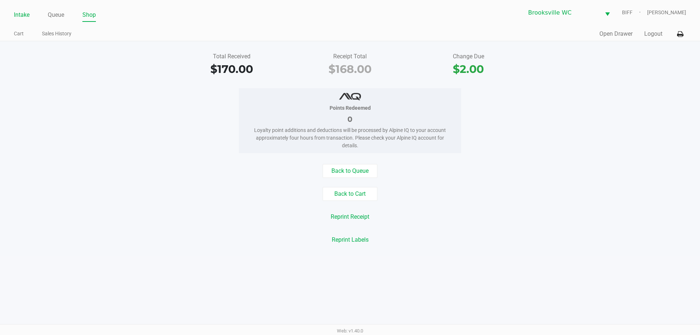
click at [27, 15] on link "Intake" at bounding box center [22, 15] width 16 height 10
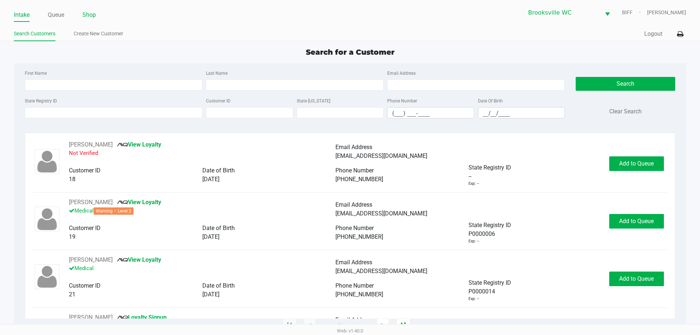
click at [89, 9] on li "Shop" at bounding box center [88, 15] width 13 height 13
click at [94, 14] on link "Shop" at bounding box center [88, 15] width 13 height 10
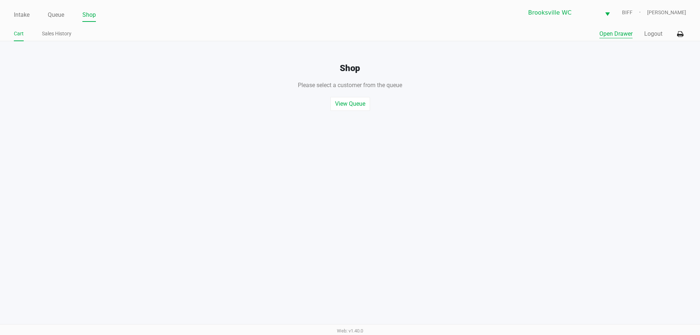
click at [617, 30] on button "Open Drawer" at bounding box center [615, 34] width 33 height 9
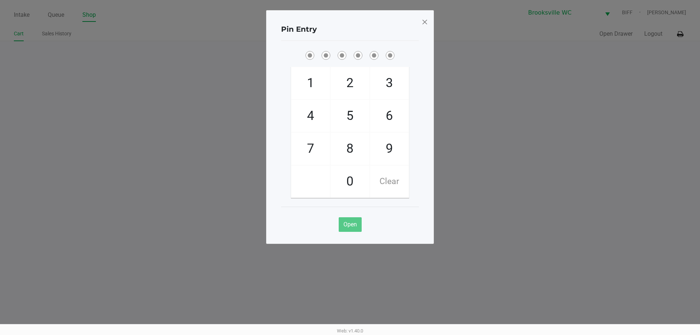
click at [354, 23] on div "Pin Entry" at bounding box center [350, 29] width 138 height 23
checkbox input "true"
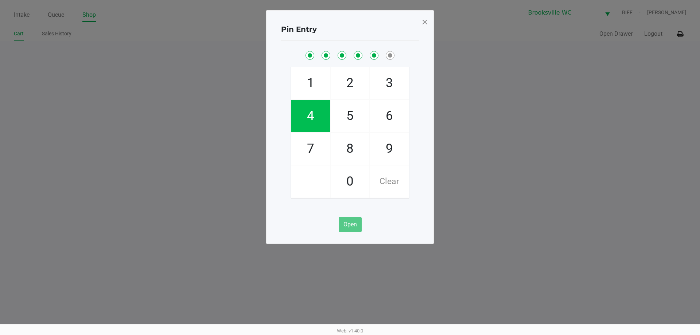
checkbox input "true"
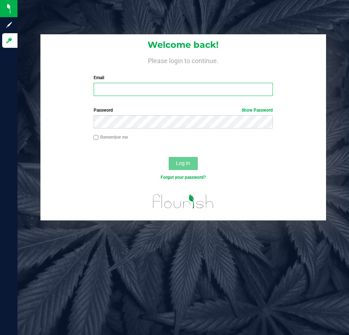
click at [105, 86] on input "Email" at bounding box center [183, 89] width 179 height 13
type input "cbyers@Liveparallel.com"
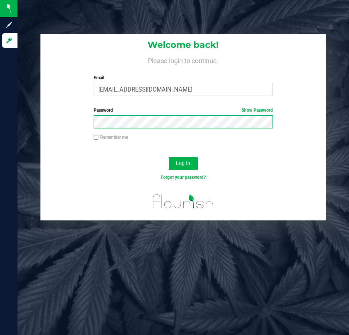
click at [169, 157] on button "Log In" at bounding box center [183, 163] width 29 height 13
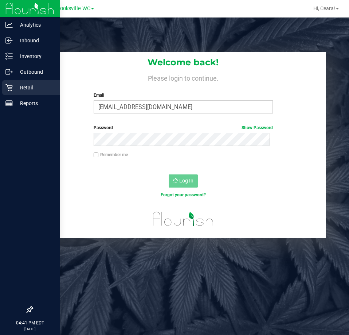
click at [17, 89] on p "Retail" at bounding box center [35, 87] width 44 height 9
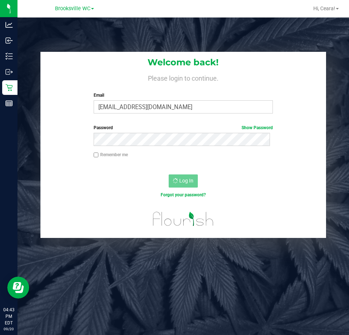
click at [99, 217] on div at bounding box center [182, 222] width 285 height 32
